Goal: Transaction & Acquisition: Obtain resource

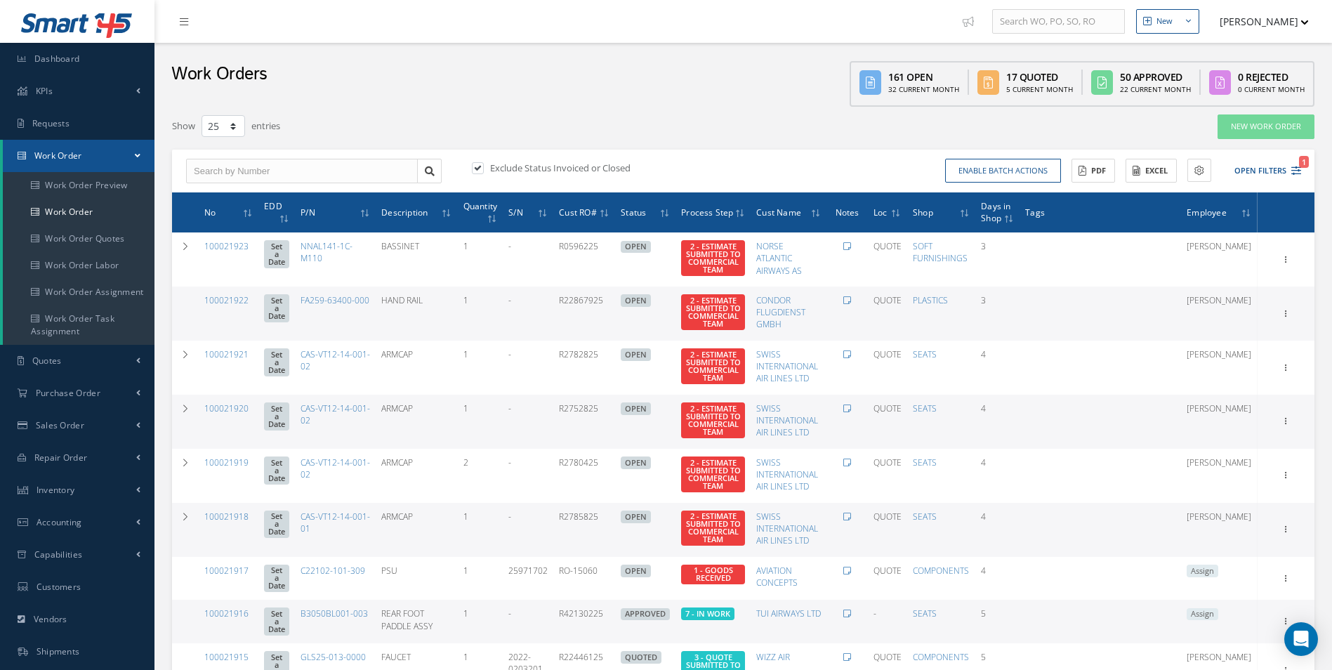
select select "25"
click at [66, 204] on link "Work Order" at bounding box center [79, 212] width 152 height 27
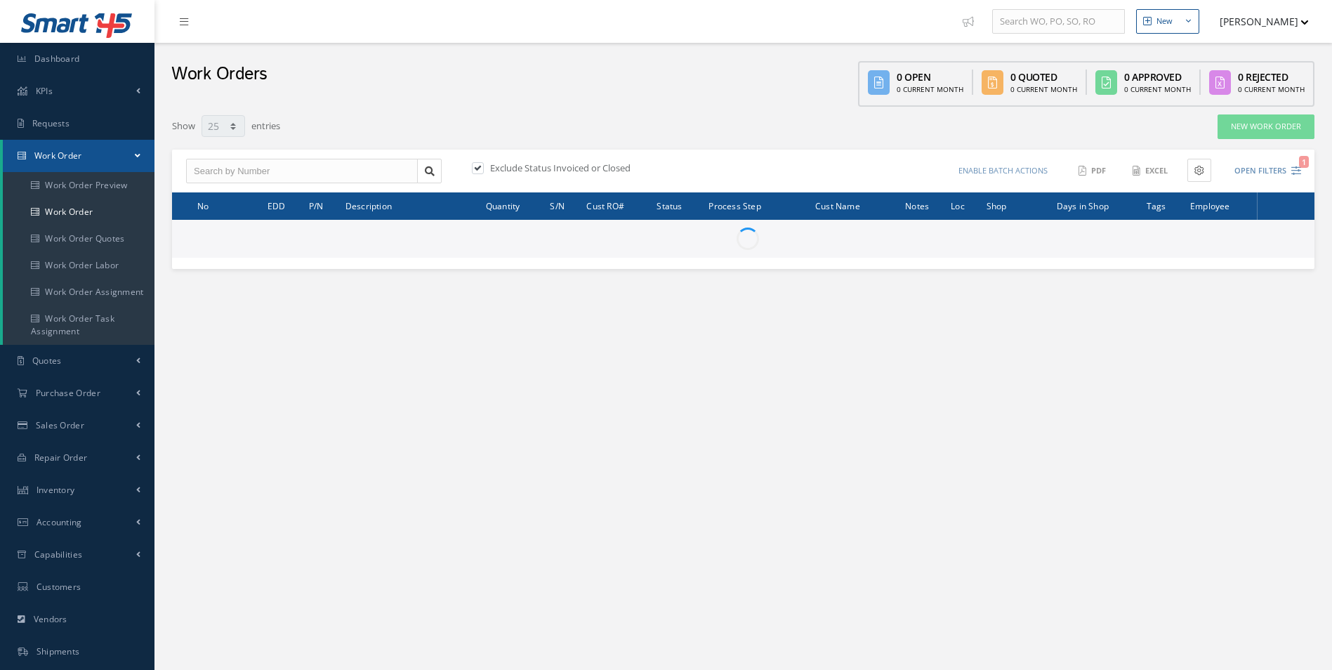
select select "25"
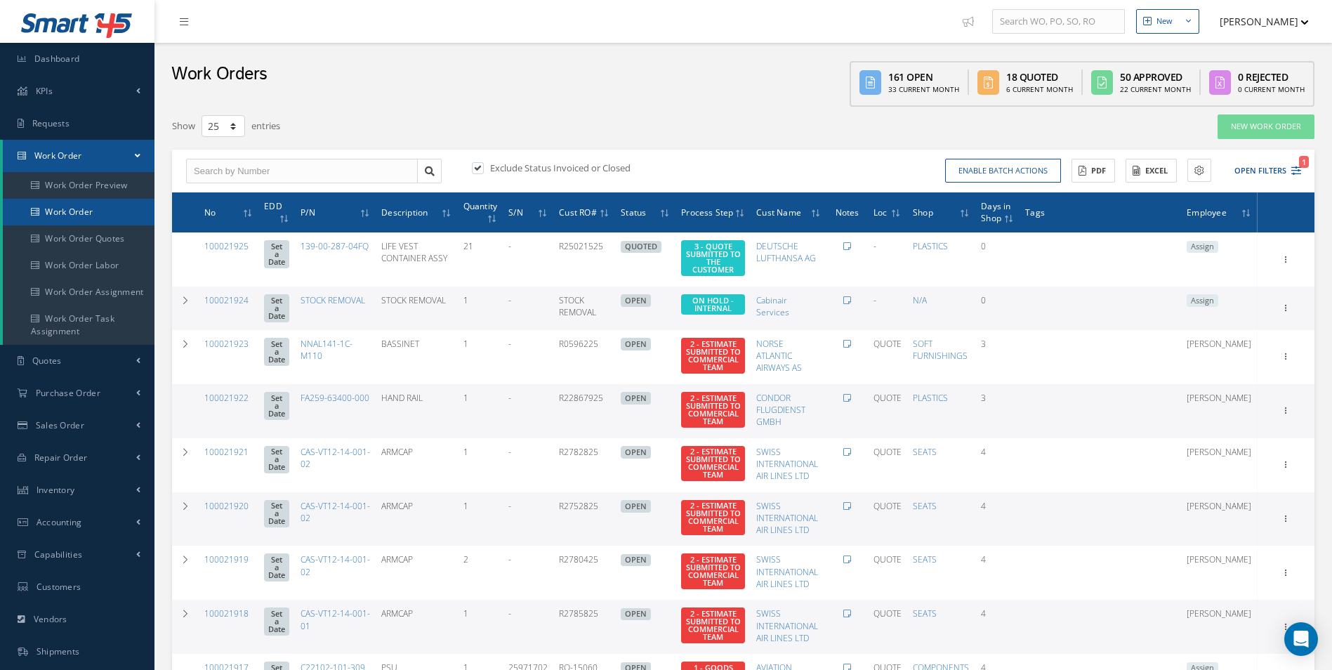
click at [95, 214] on link "Work Order" at bounding box center [79, 212] width 152 height 27
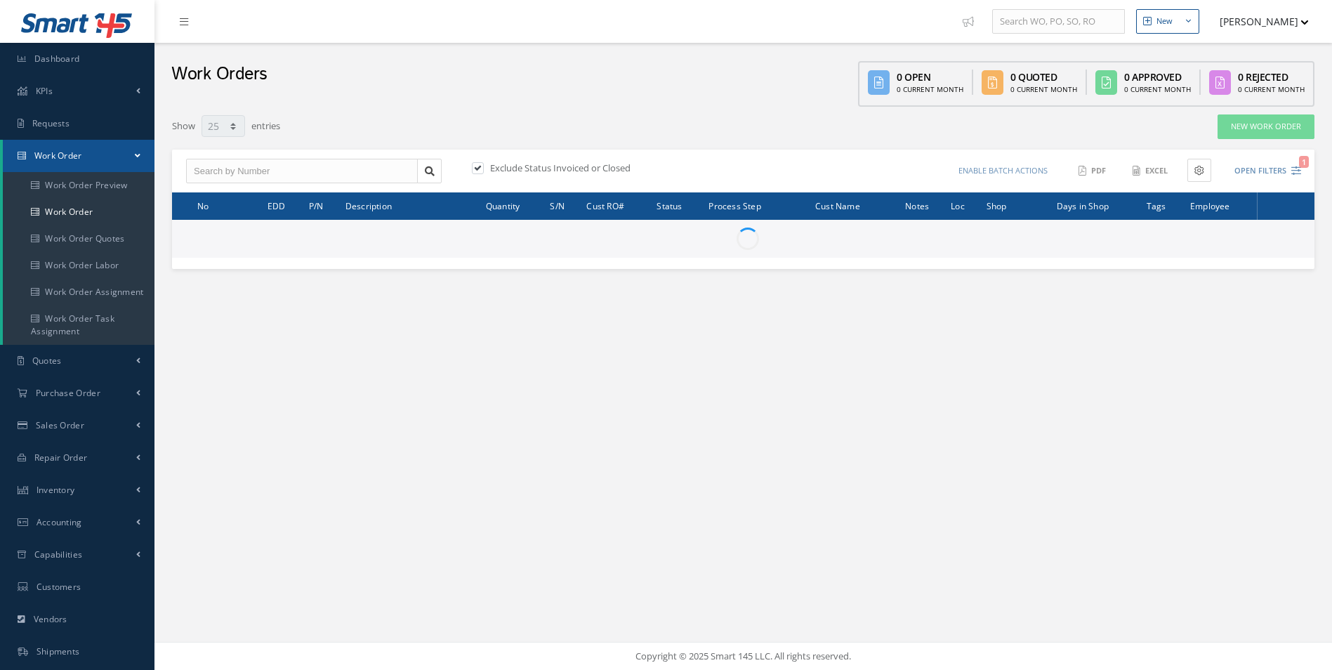
select select "25"
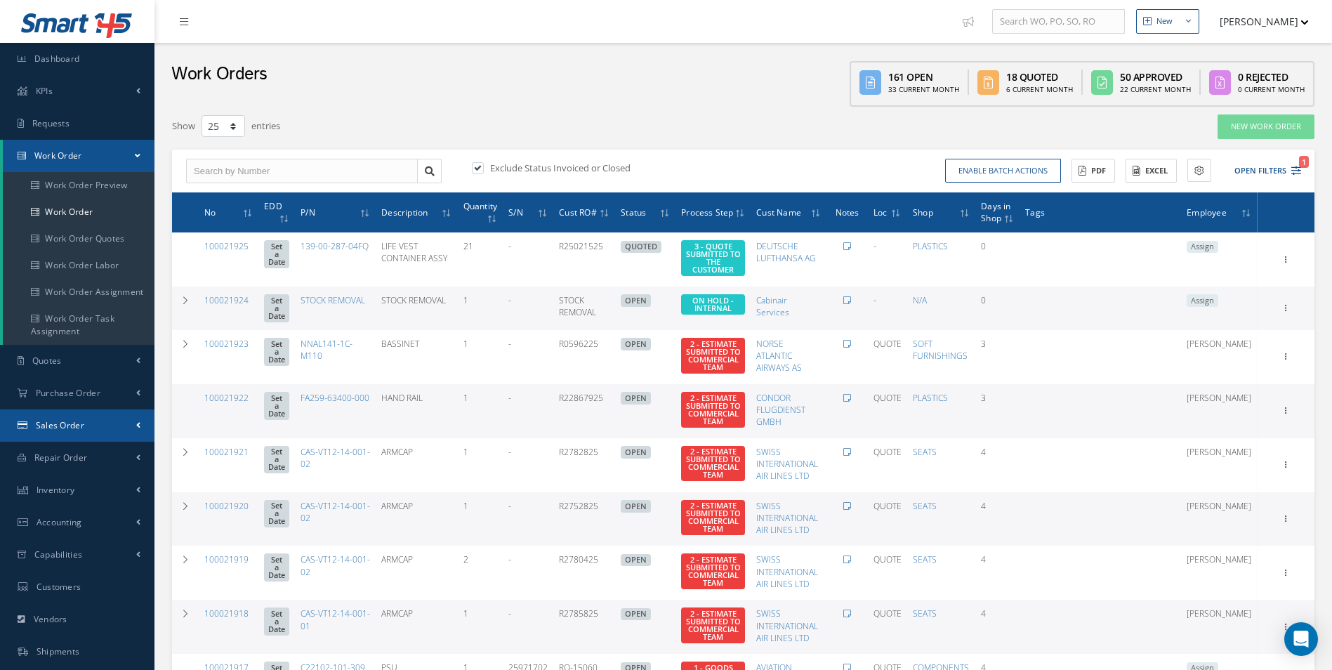
click at [70, 428] on span "Sales Order" at bounding box center [60, 425] width 48 height 12
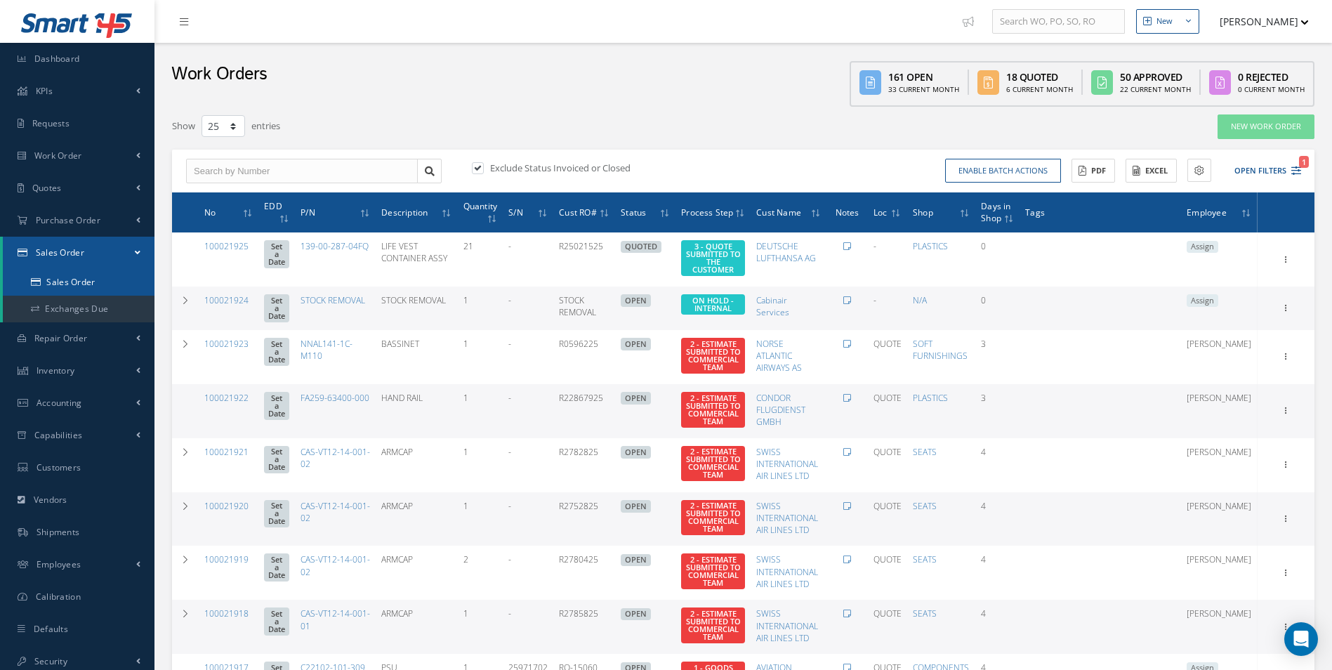
click at [55, 285] on link "Sales Order" at bounding box center [79, 282] width 152 height 27
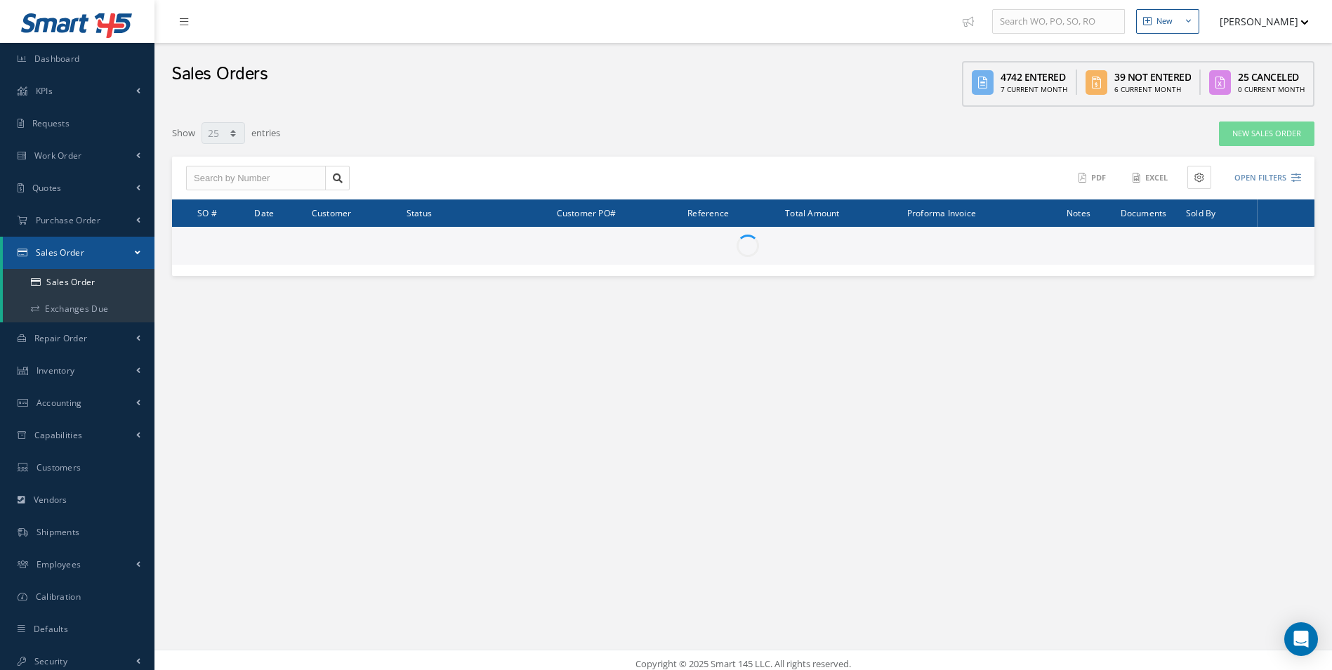
select select "25"
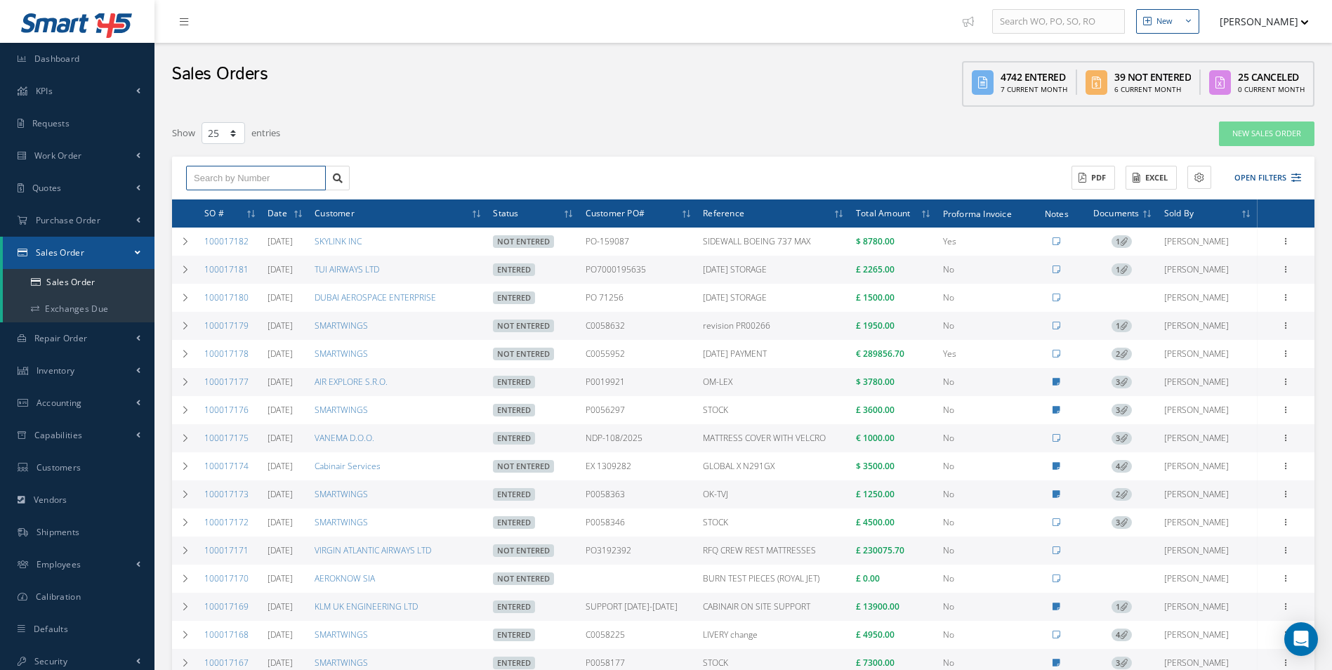
click at [234, 186] on input "text" at bounding box center [256, 178] width 140 height 25
type input "100017147"
click at [329, 181] on link at bounding box center [337, 178] width 25 height 25
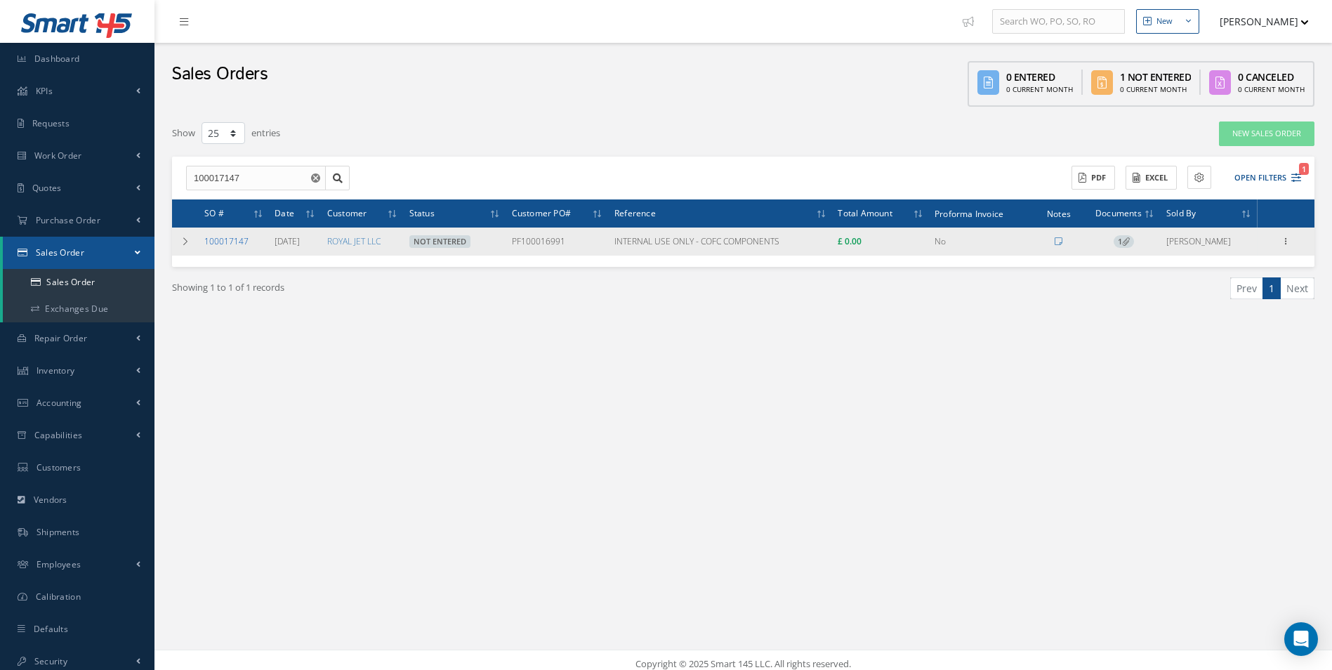
click at [234, 242] on link "100017147" at bounding box center [226, 241] width 44 height 12
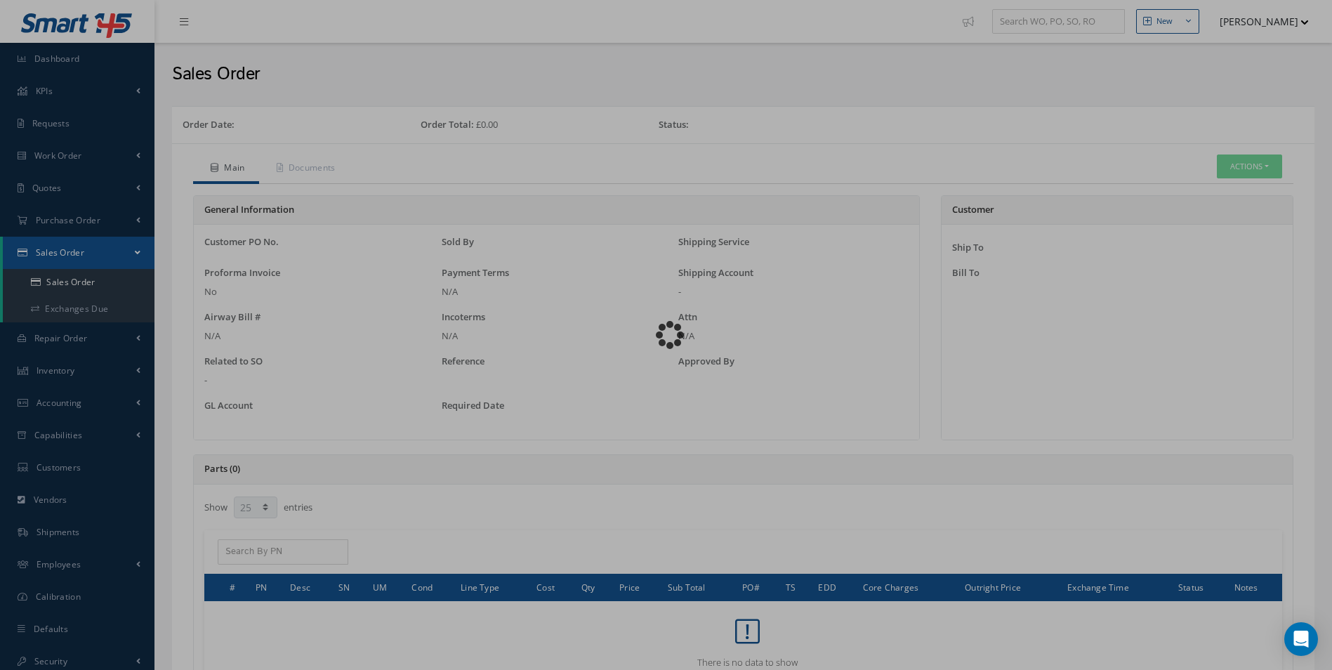
select select "25"
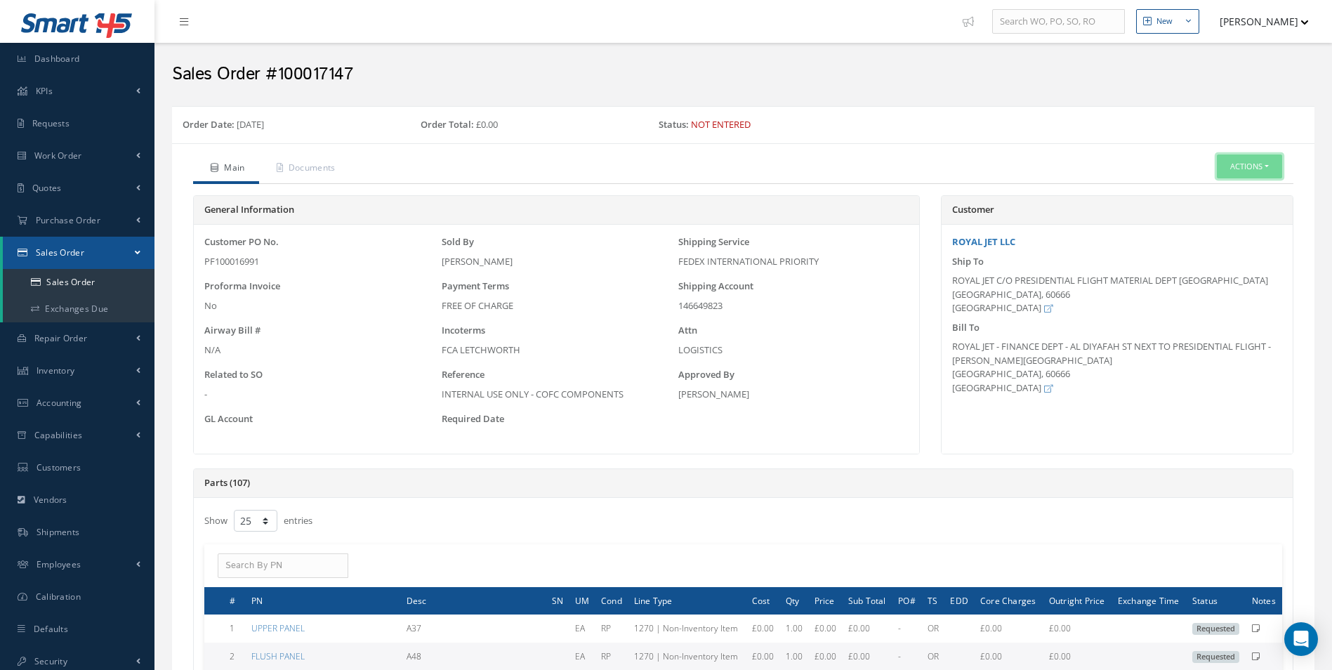
click at [1245, 175] on button "Actions" at bounding box center [1249, 167] width 65 height 25
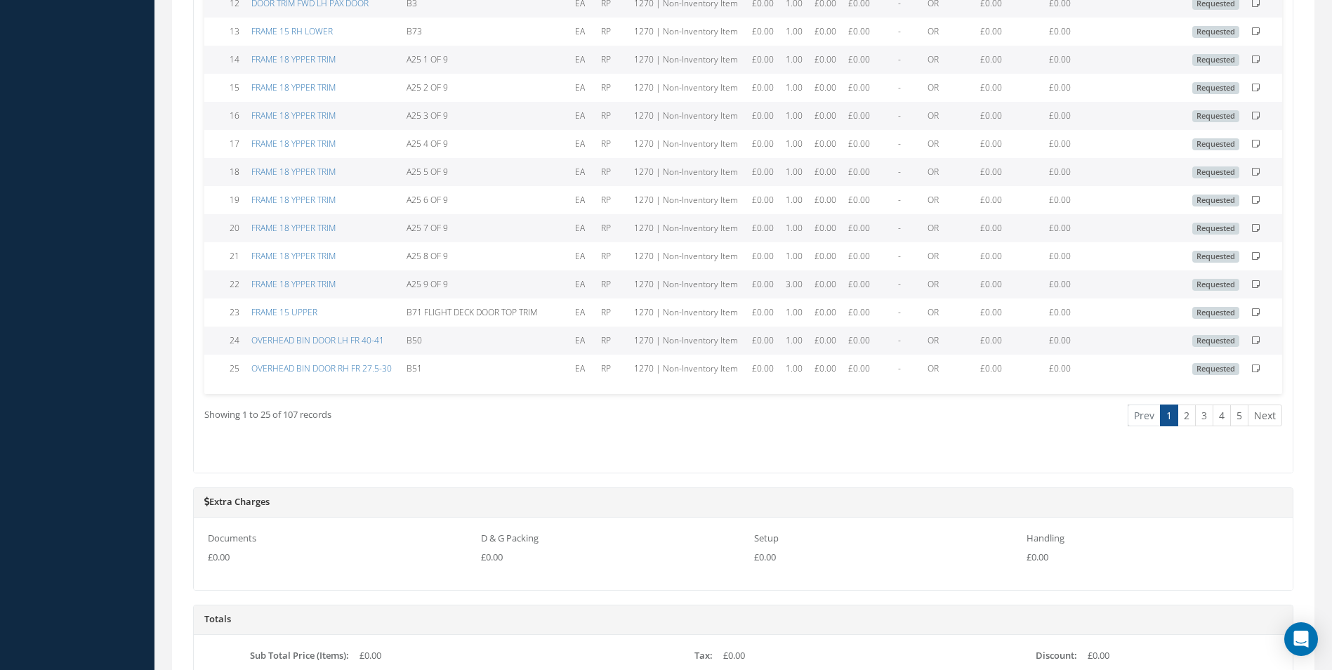
scroll to position [1054, 0]
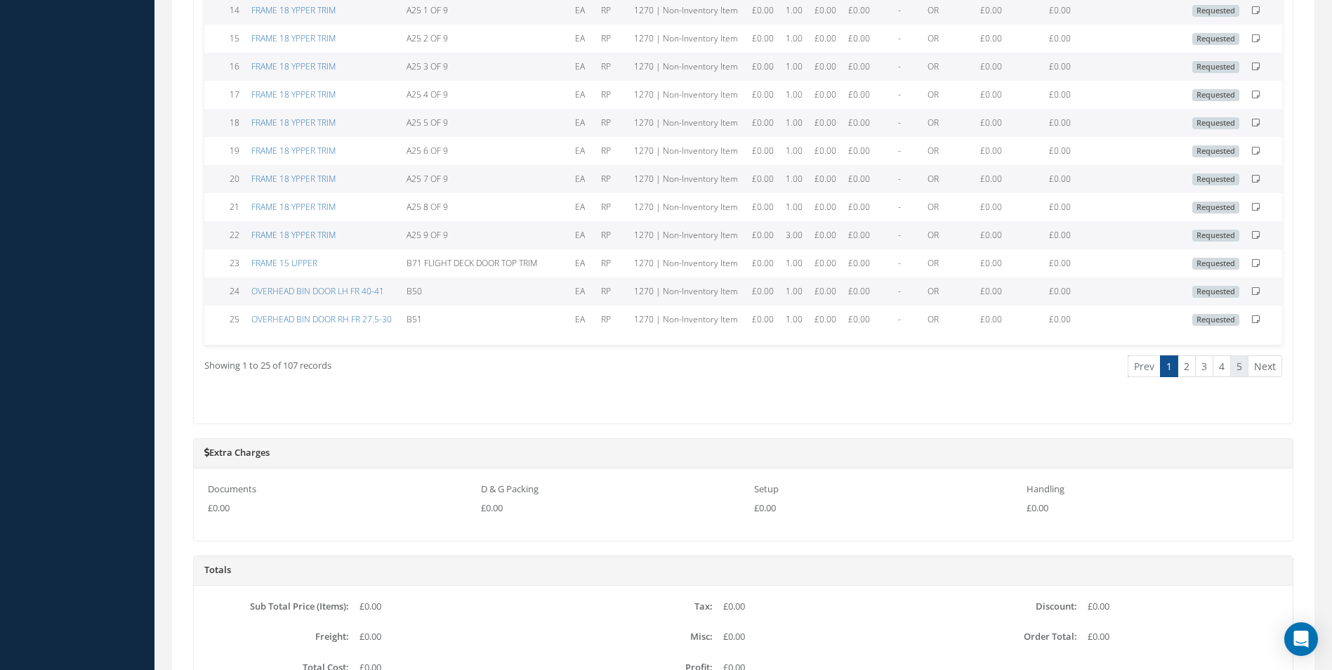
click at [1244, 365] on link "5" at bounding box center [1240, 366] width 18 height 22
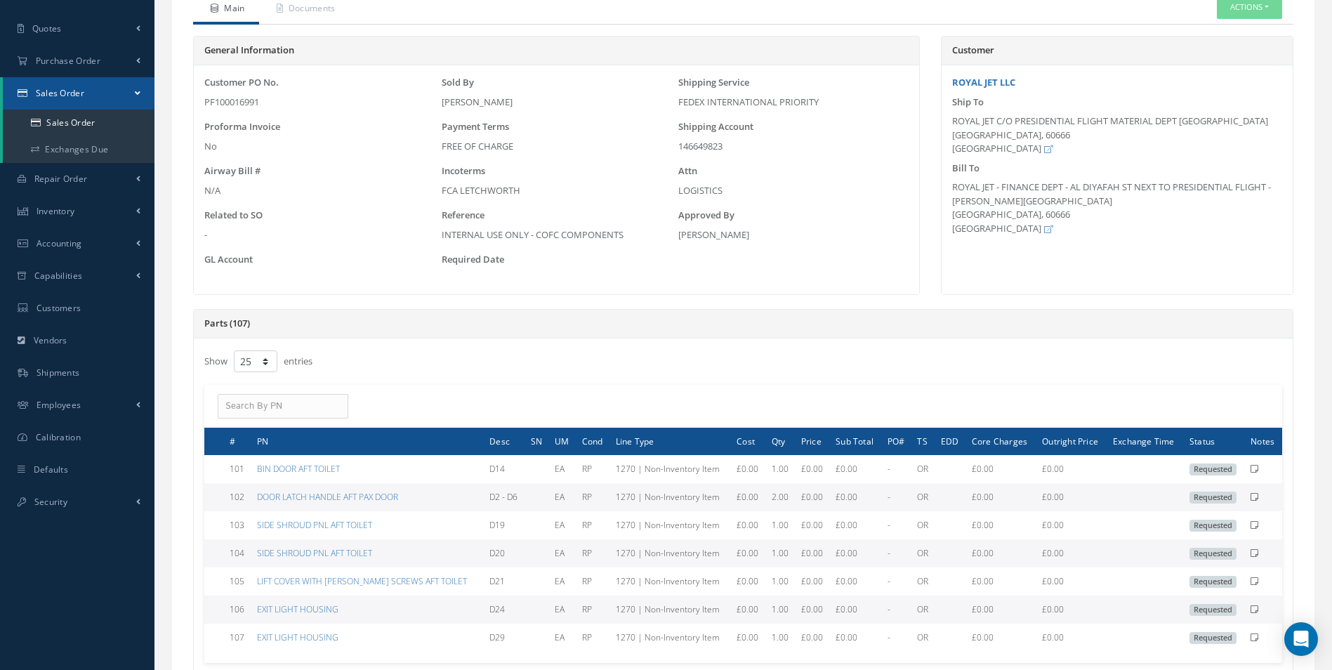
scroll to position [0, 0]
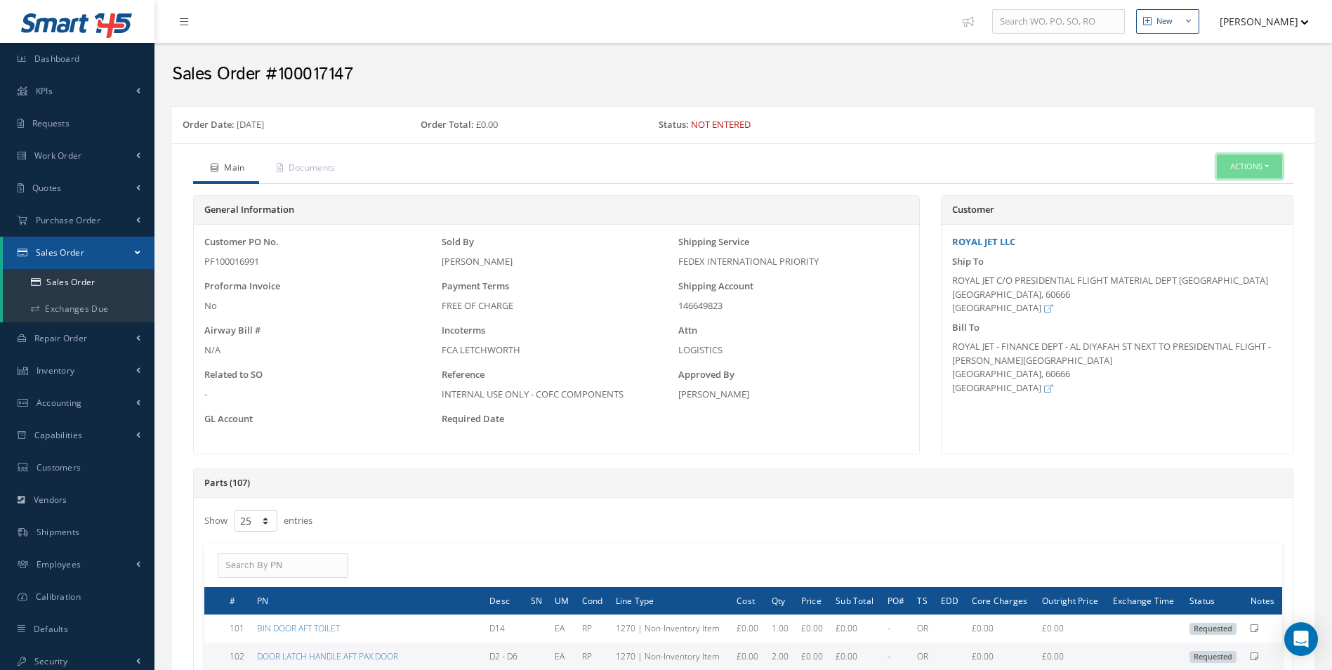
click at [1250, 174] on button "Actions" at bounding box center [1249, 167] width 65 height 25
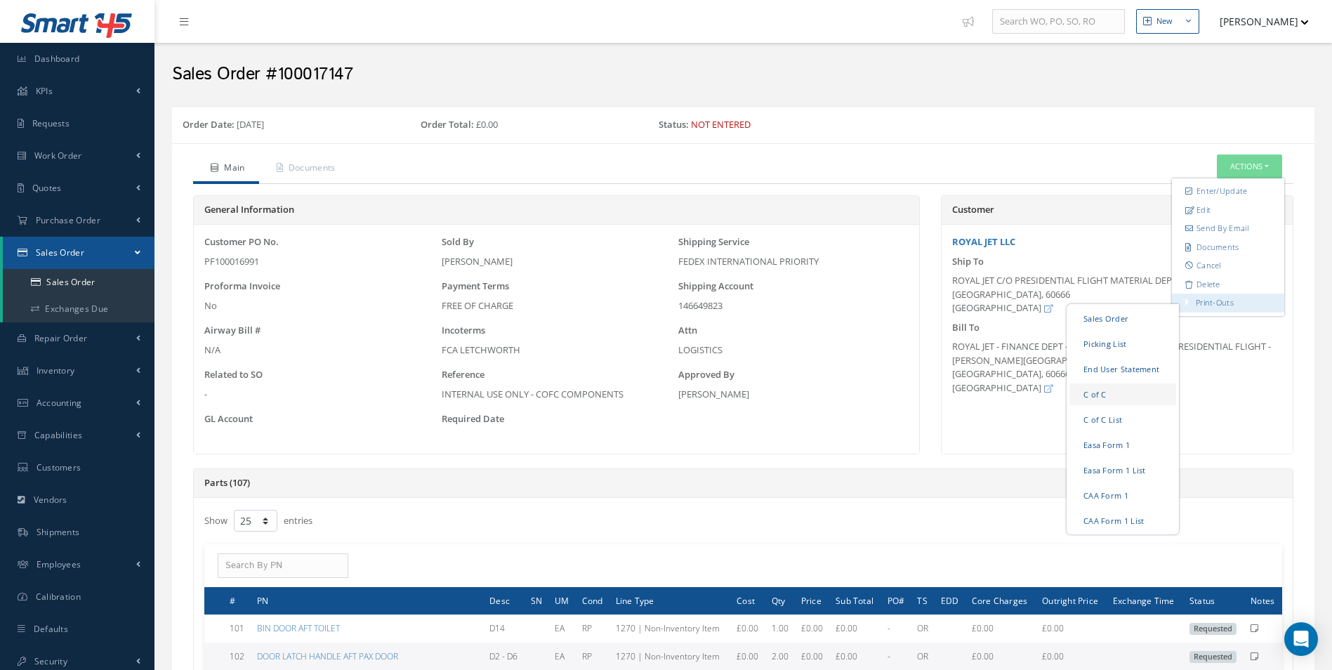
click at [1092, 400] on link "C of C" at bounding box center [1123, 395] width 107 height 22
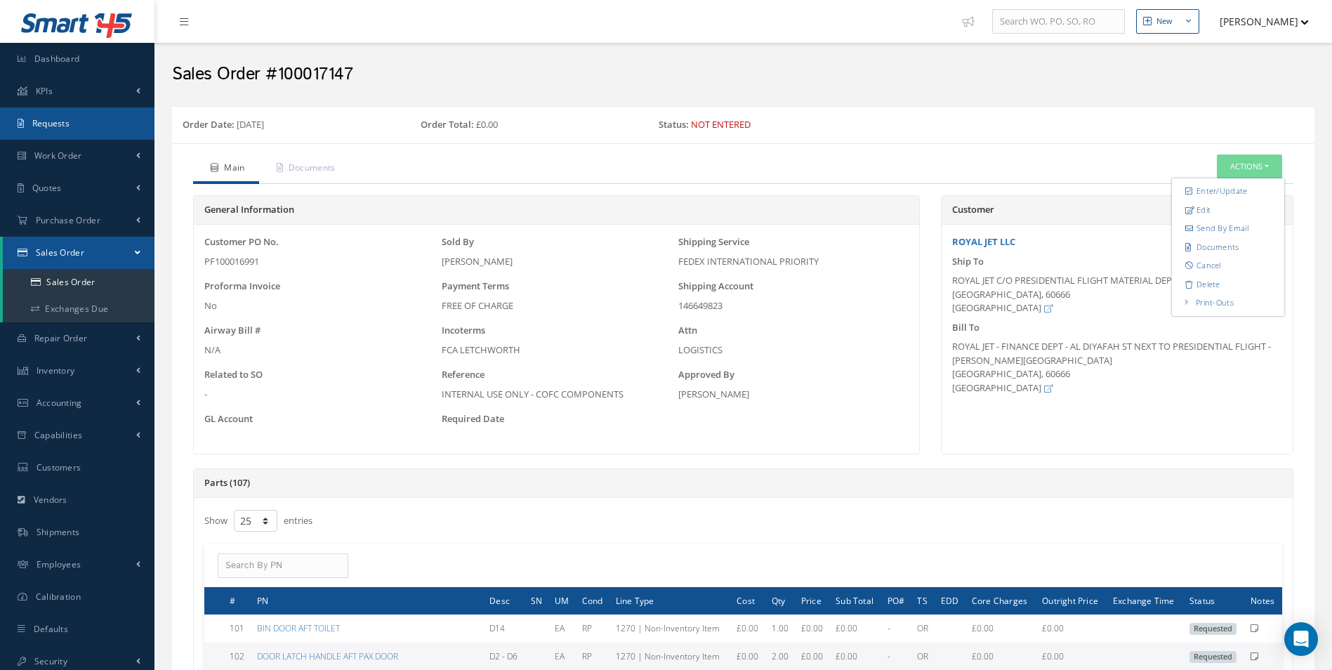
click at [74, 111] on link "Requests" at bounding box center [77, 123] width 155 height 32
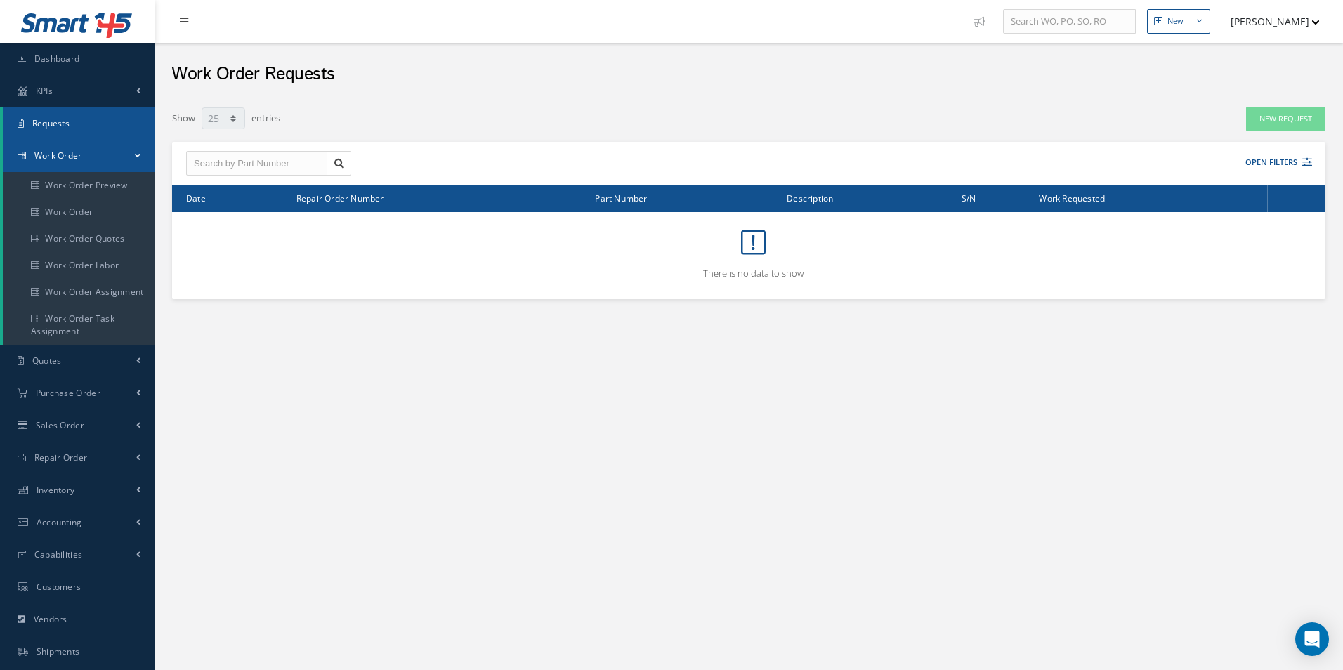
select select "25"
